Goal: Register for event/course

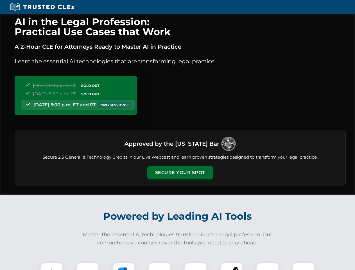
click at [180, 173] on button "Secure Your Spot" at bounding box center [180, 172] width 66 height 13
click at [52, 266] on img at bounding box center [52, 274] width 16 height 16
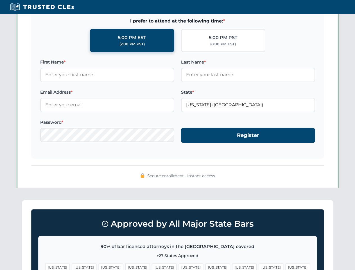
click at [206, 266] on span "[US_STATE]" at bounding box center [218, 267] width 24 height 8
click at [259, 266] on span "[US_STATE]" at bounding box center [271, 267] width 24 height 8
